Goal: Task Accomplishment & Management: Complete application form

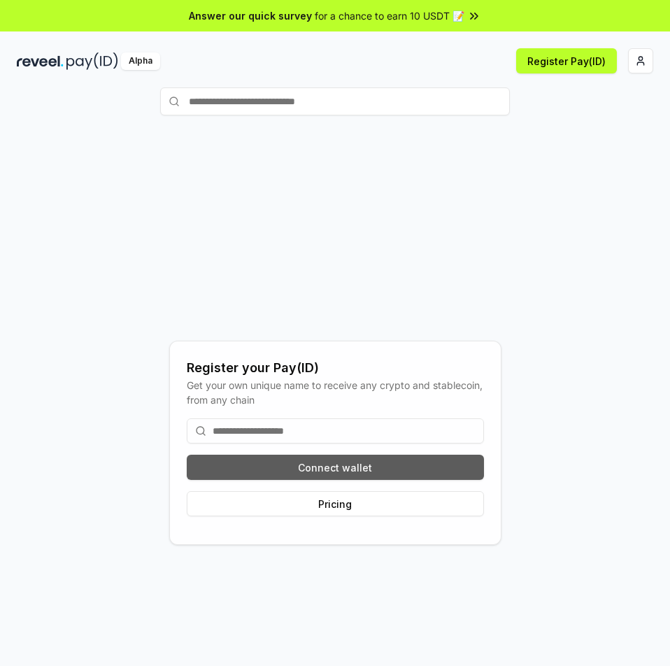
click at [353, 464] on button "Connect wallet" at bounding box center [335, 467] width 297 height 25
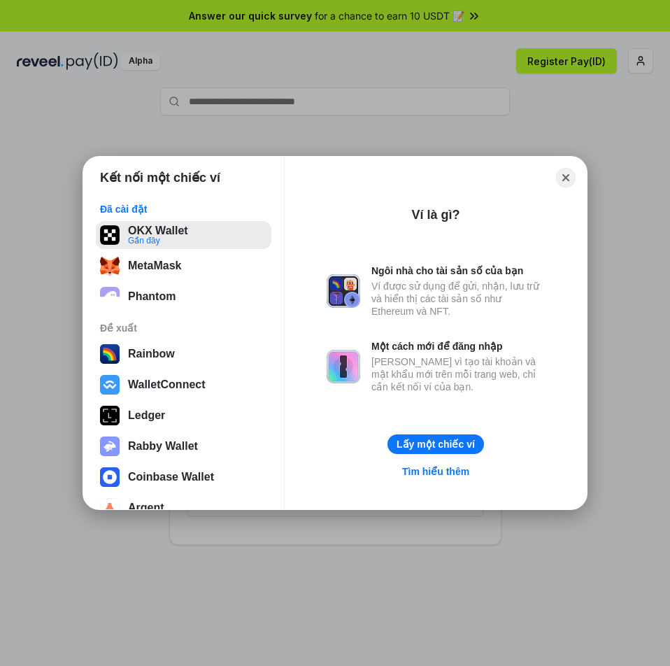
click at [223, 241] on button "OKX Wallet Gần đây" at bounding box center [184, 235] width 176 height 28
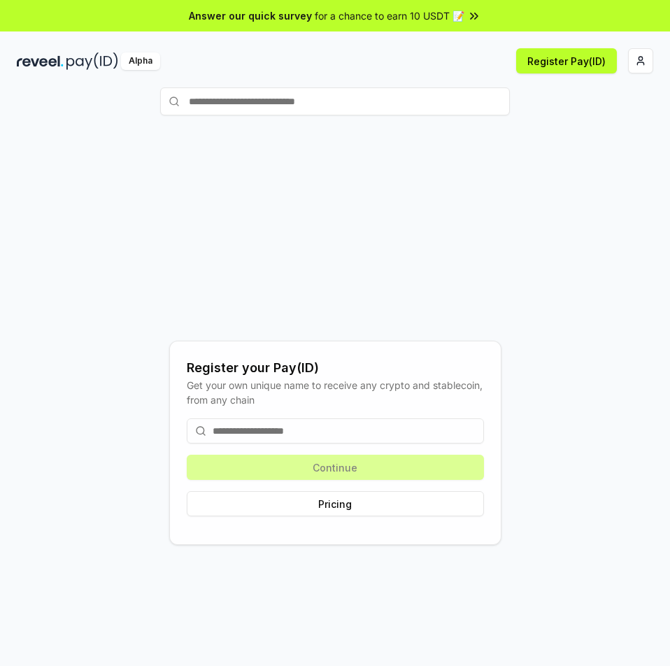
drag, startPoint x: 583, startPoint y: 146, endPoint x: 572, endPoint y: 80, distance: 66.7
click at [583, 146] on div "Register your Pay(ID) Get your own unique name to receive any crypto and stable…" at bounding box center [335, 442] width 637 height 599
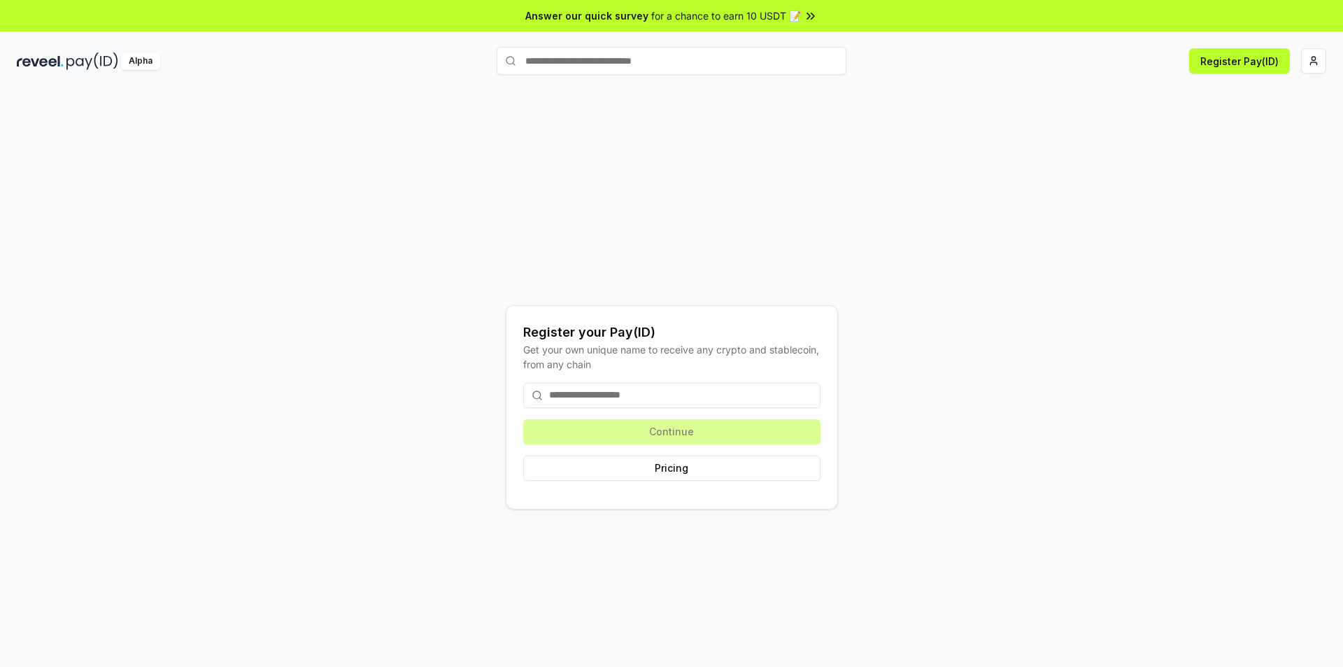
click at [669, 389] on input at bounding box center [671, 395] width 297 height 25
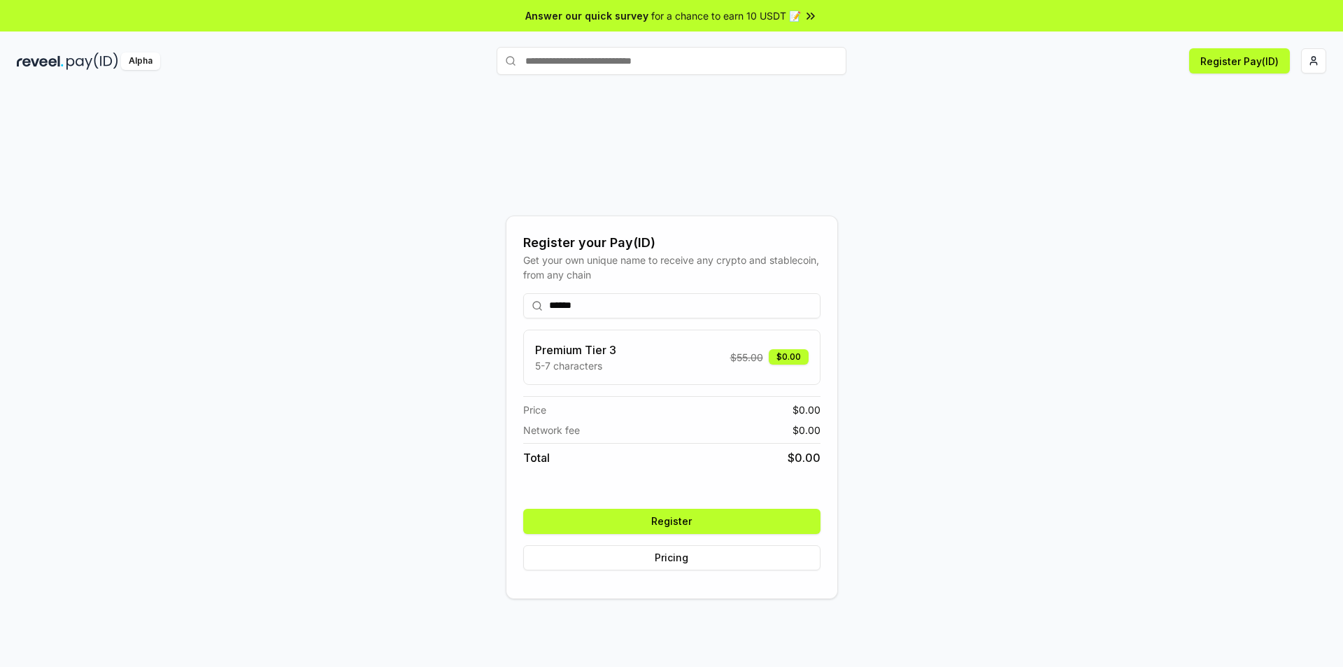
type input "******"
click at [669, 522] on button "Register" at bounding box center [671, 521] width 297 height 25
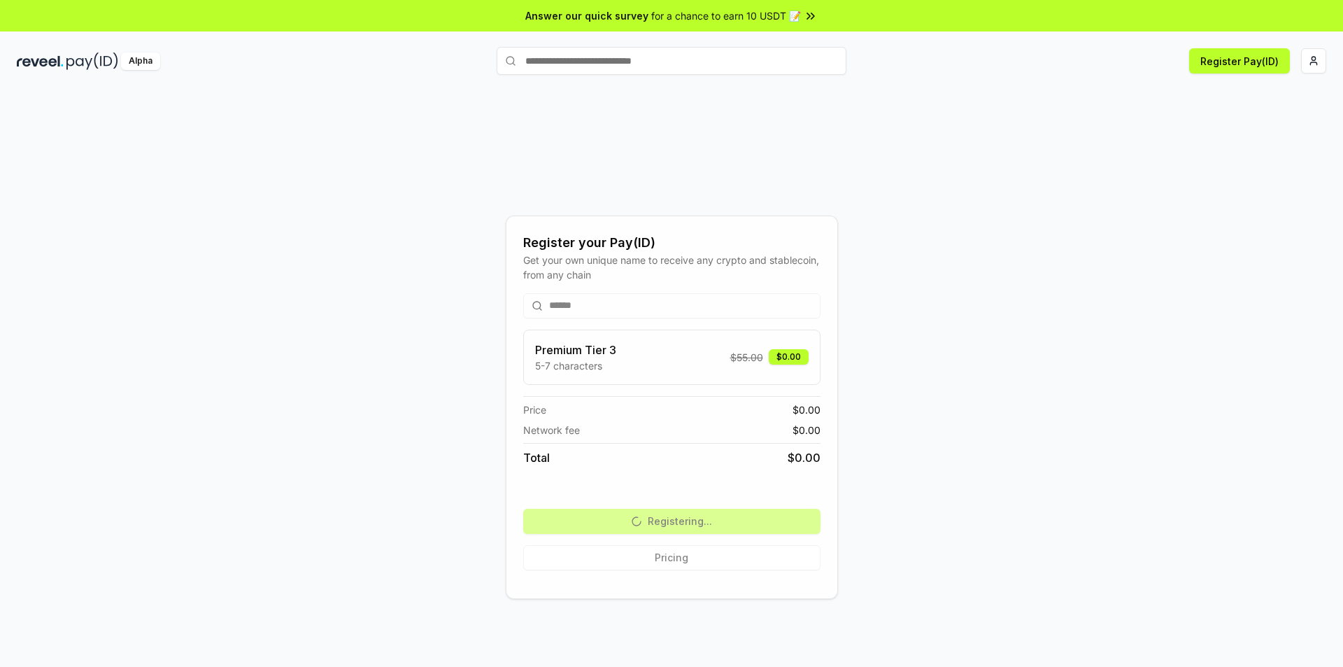
click at [310, 313] on div "Register your Pay(ID) Get your own unique name to receive any crypto and stable…" at bounding box center [672, 407] width 1310 height 600
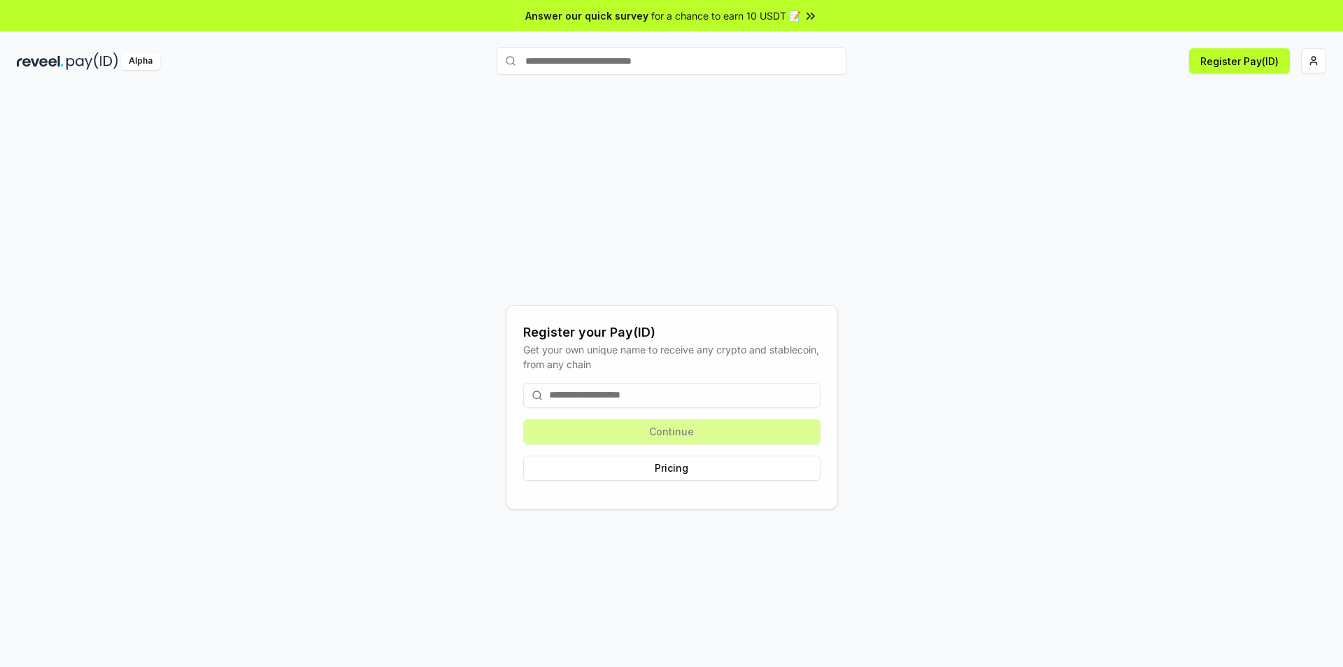
click at [724, 383] on input at bounding box center [671, 395] width 297 height 25
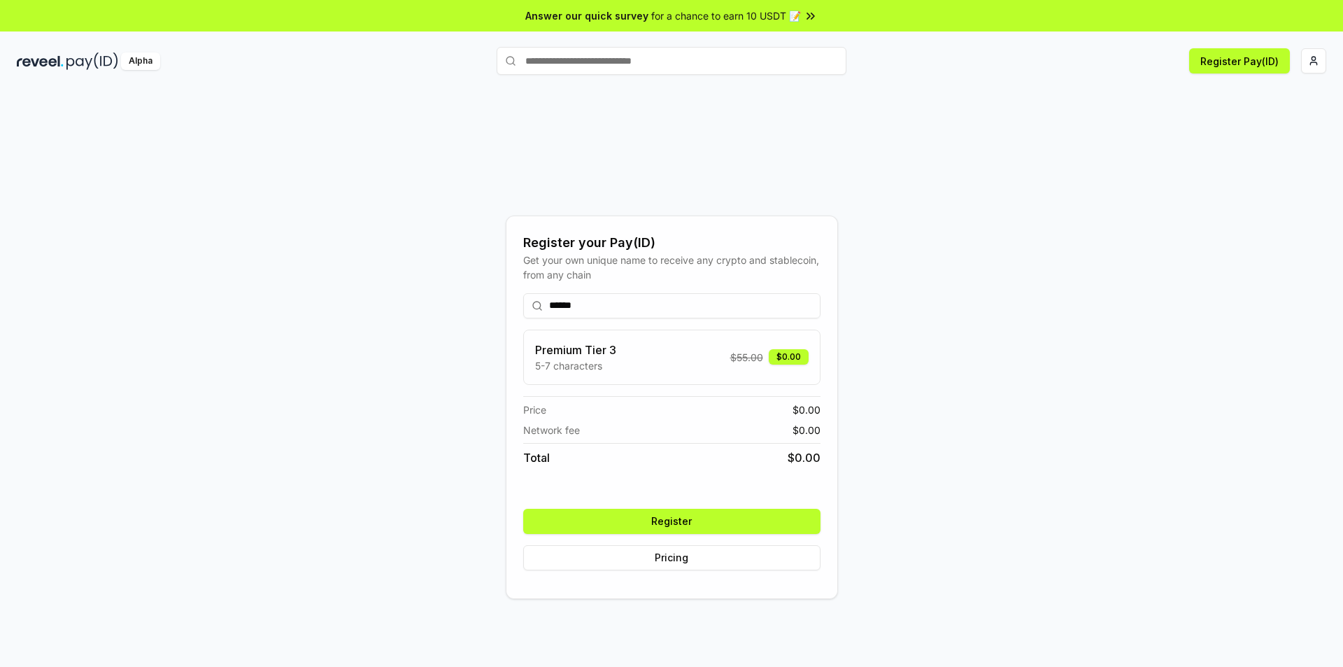
type input "******"
click at [728, 511] on button "Register" at bounding box center [671, 521] width 297 height 25
